Goal: Transaction & Acquisition: Book appointment/travel/reservation

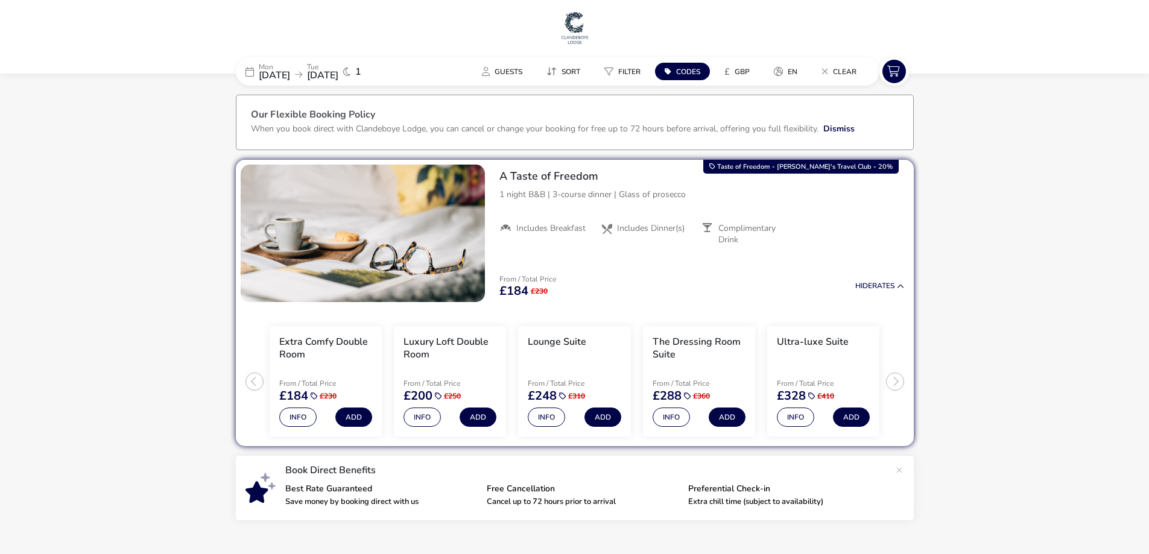
click at [578, 33] on img at bounding box center [575, 28] width 30 height 36
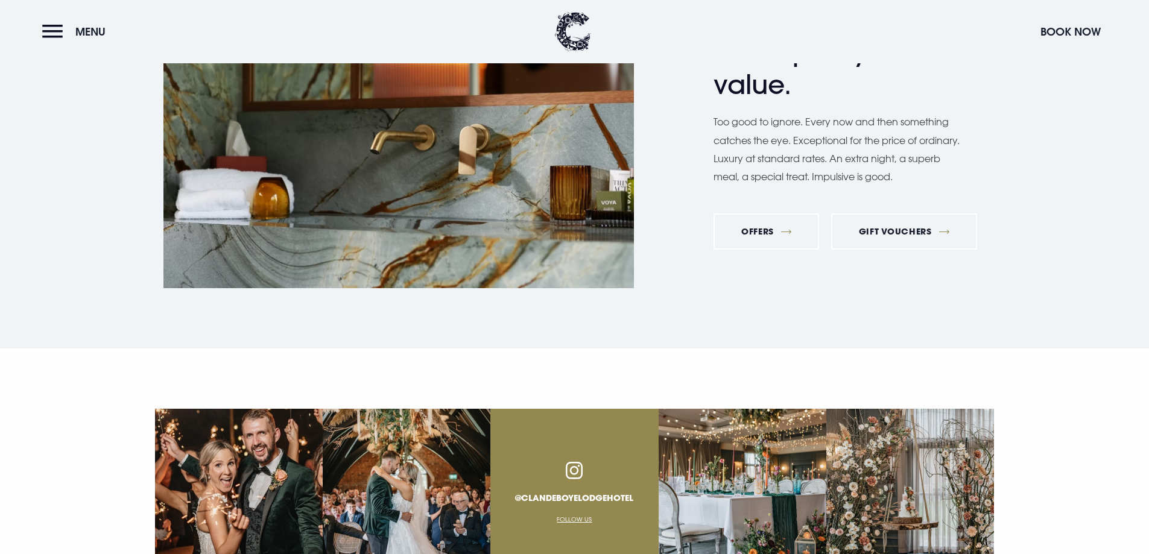
scroll to position [4583, 0]
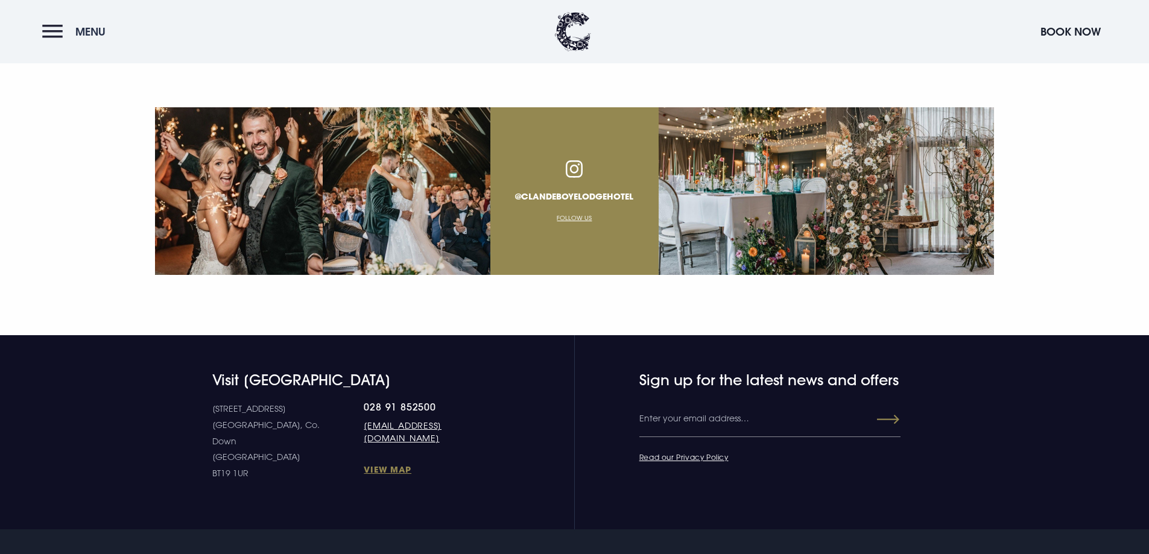
click at [63, 30] on button "Menu" at bounding box center [76, 32] width 69 height 26
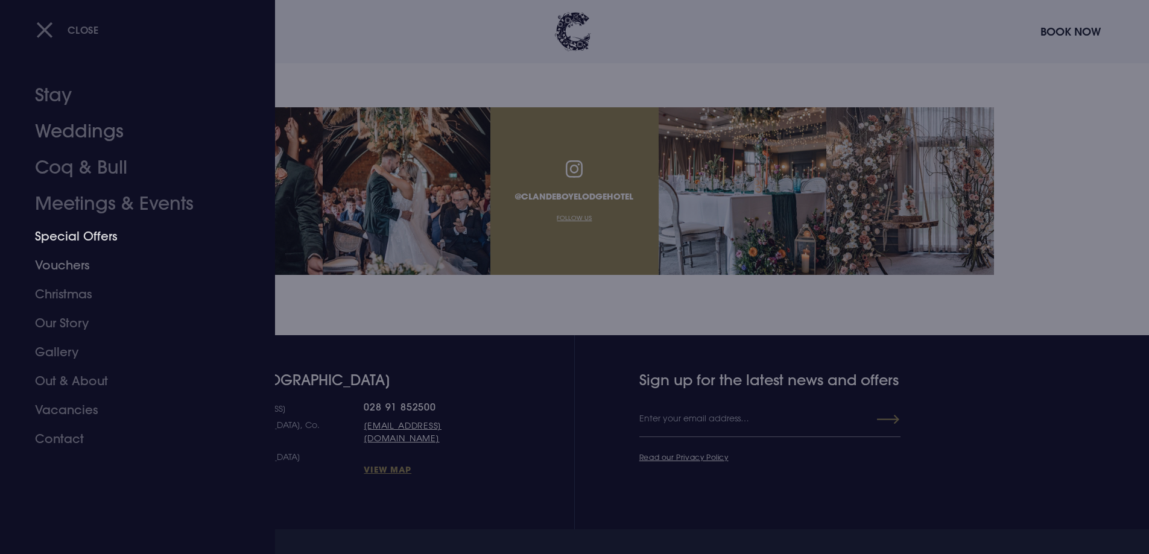
click at [71, 247] on link "Special Offers" at bounding box center [130, 236] width 191 height 29
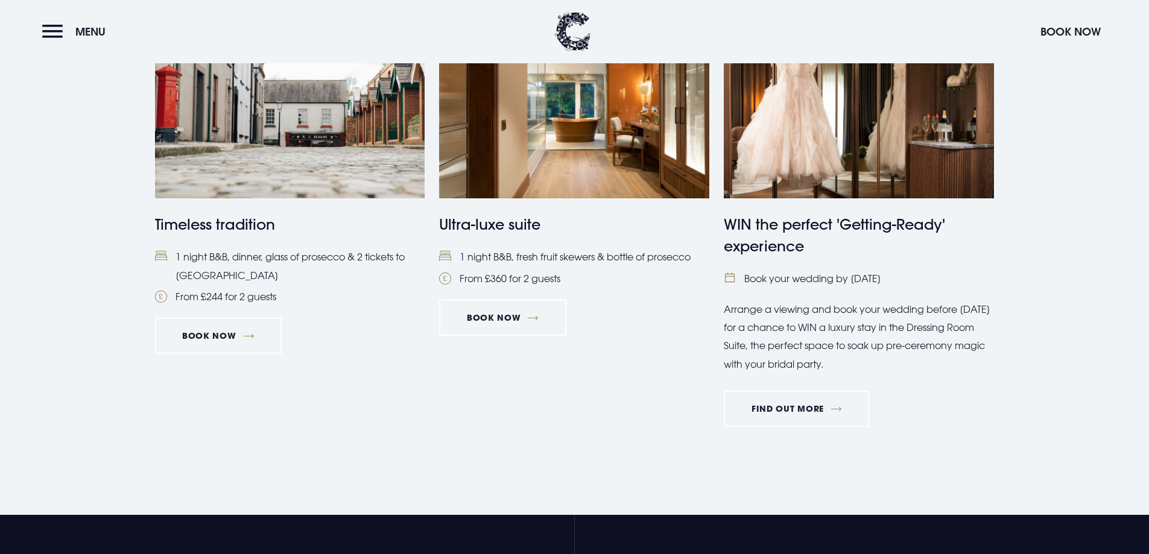
scroll to position [1266, 0]
